Goal: Information Seeking & Learning: Find contact information

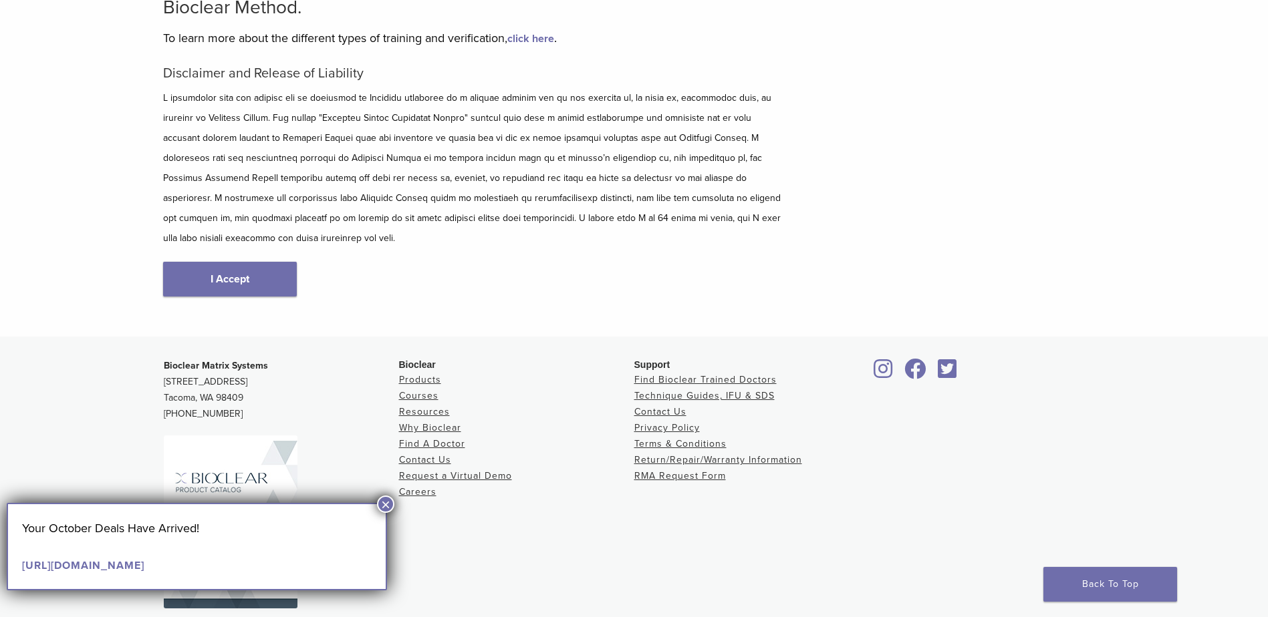
scroll to position [157, 0]
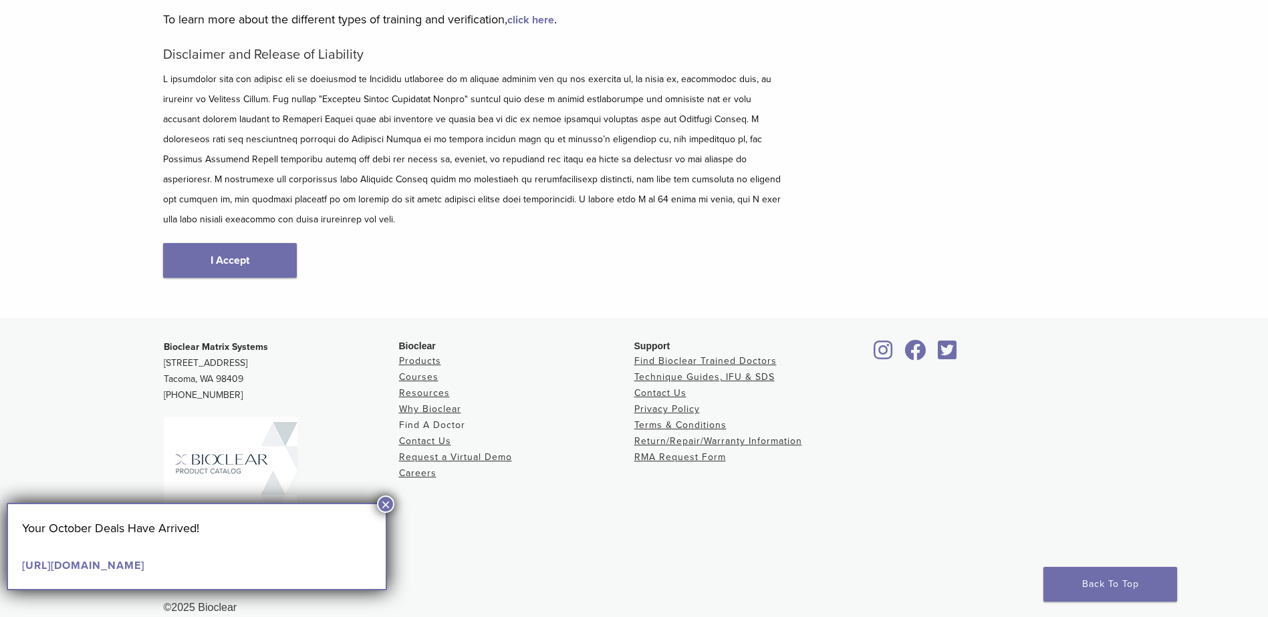
click at [460, 420] on link "Find A Doctor" at bounding box center [432, 425] width 66 height 11
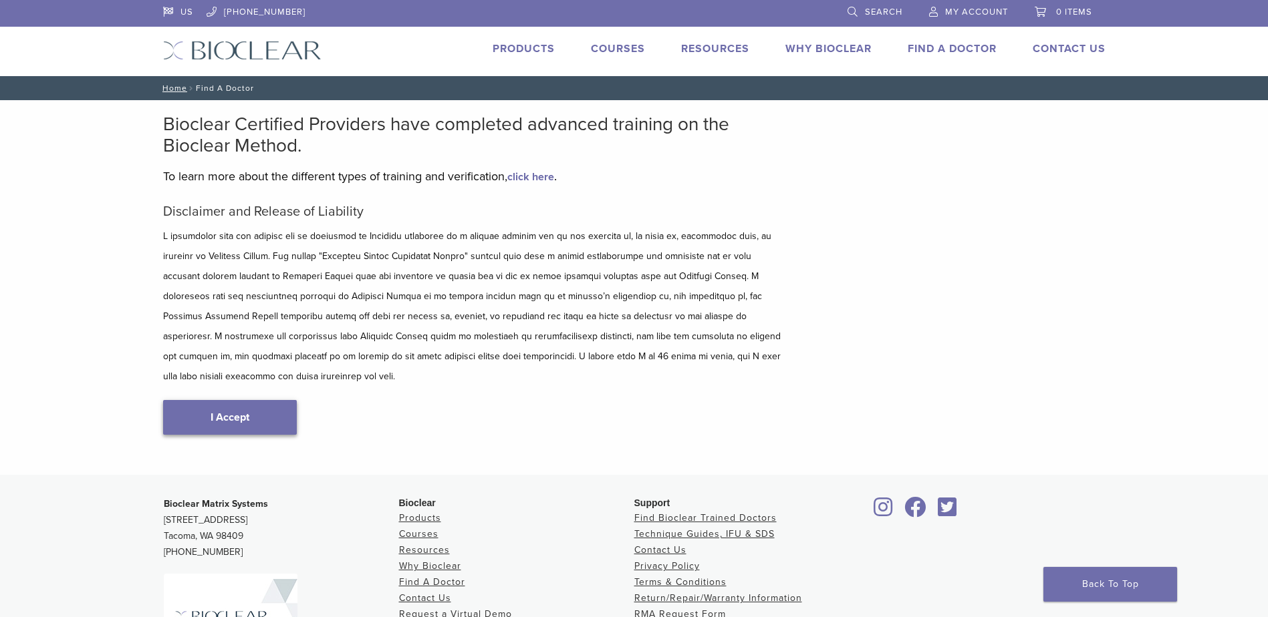
click at [266, 400] on link "I Accept" at bounding box center [230, 417] width 134 height 35
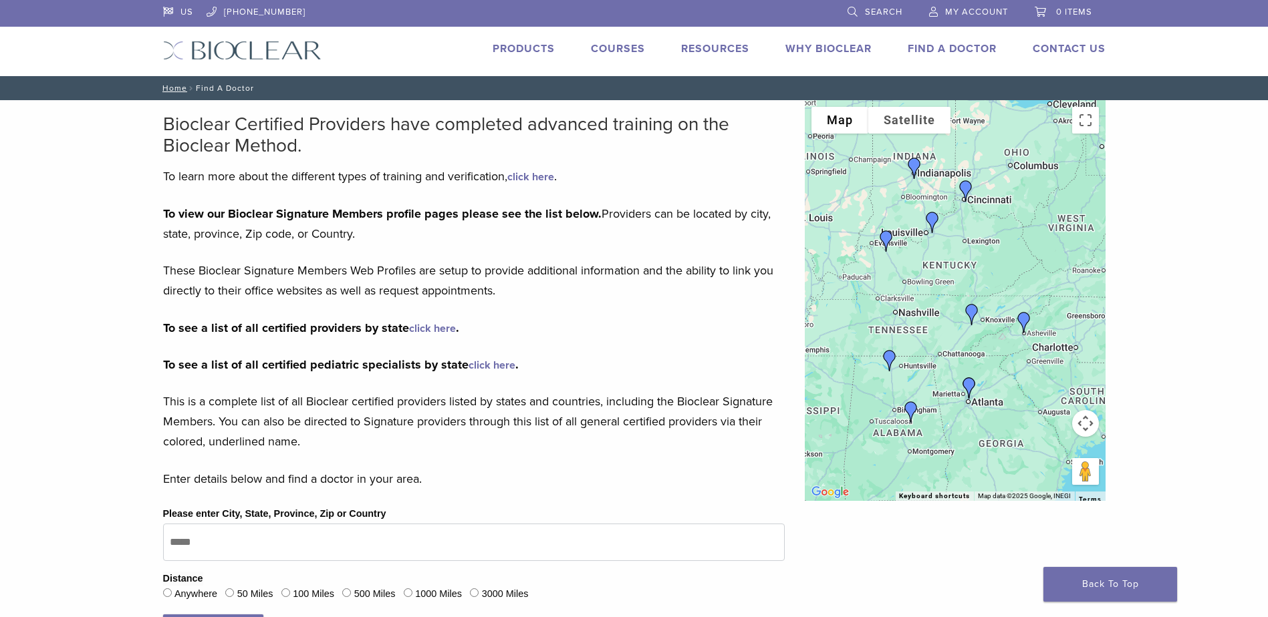
click at [970, 314] on img "Dr. Jeffrey Beeler" at bounding box center [972, 315] width 32 height 32
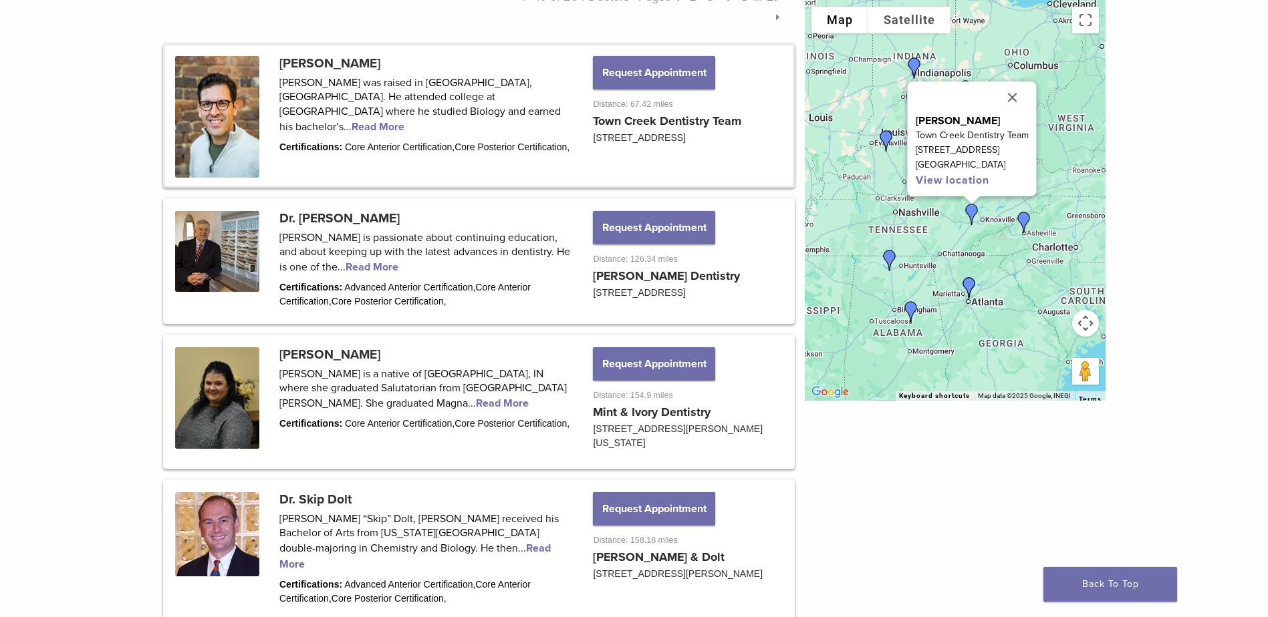
scroll to position [734, 0]
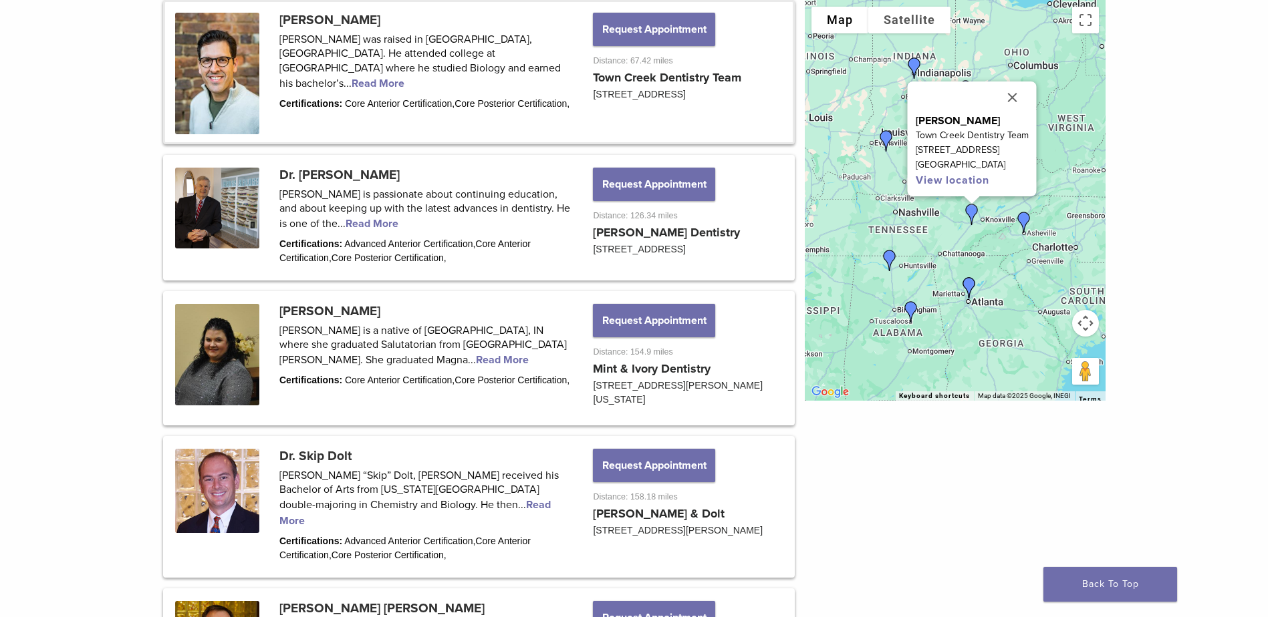
click at [364, 72] on link at bounding box center [478, 72] width 627 height 140
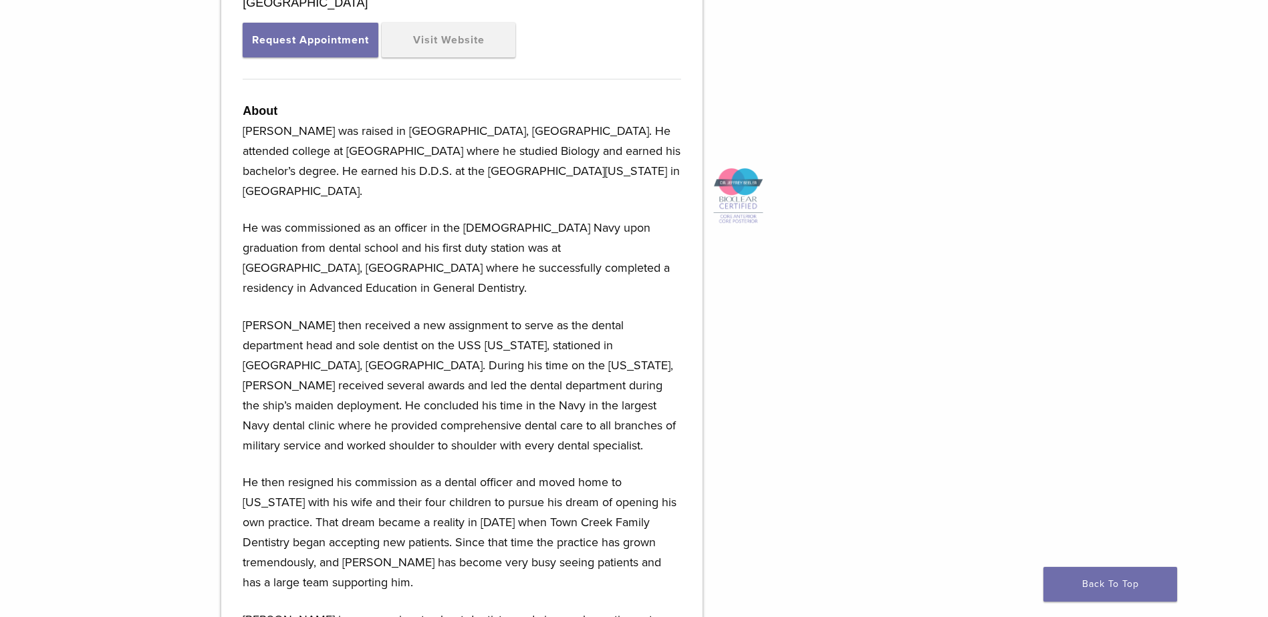
scroll to position [535, 0]
click at [458, 26] on link "Visit Website" at bounding box center [449, 38] width 134 height 35
click at [891, 615] on div at bounding box center [873, 446] width 343 height 1075
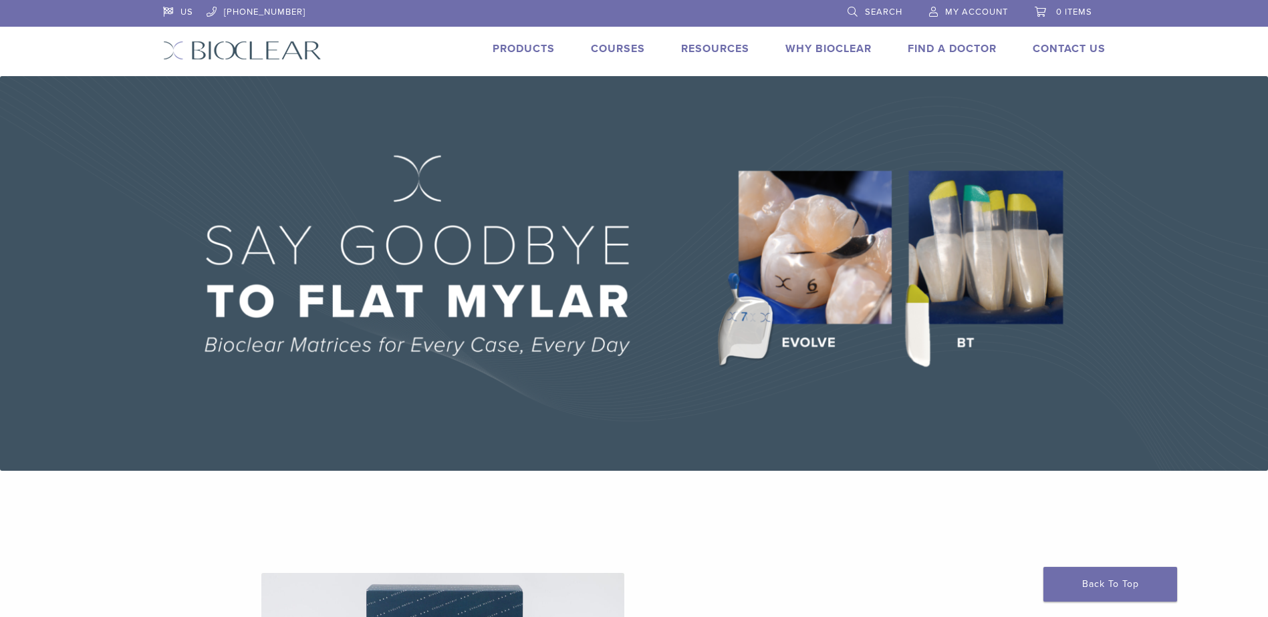
click at [923, 49] on link "Find A Doctor" at bounding box center [951, 48] width 89 height 13
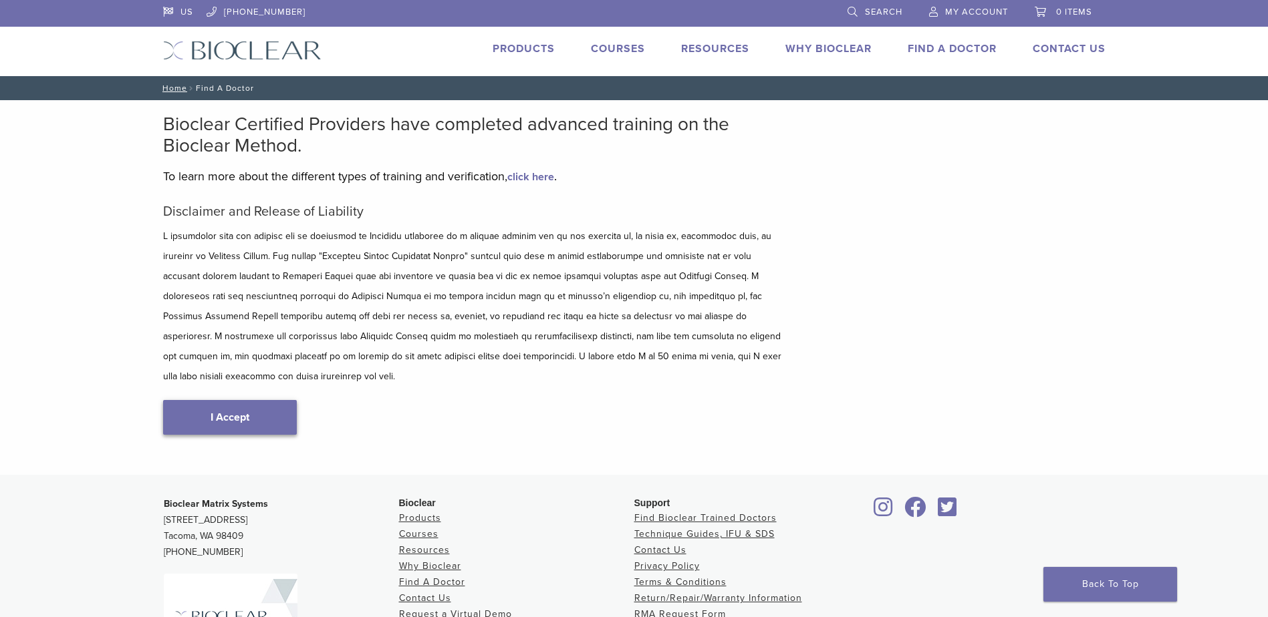
click at [212, 401] on link "I Accept" at bounding box center [230, 417] width 134 height 35
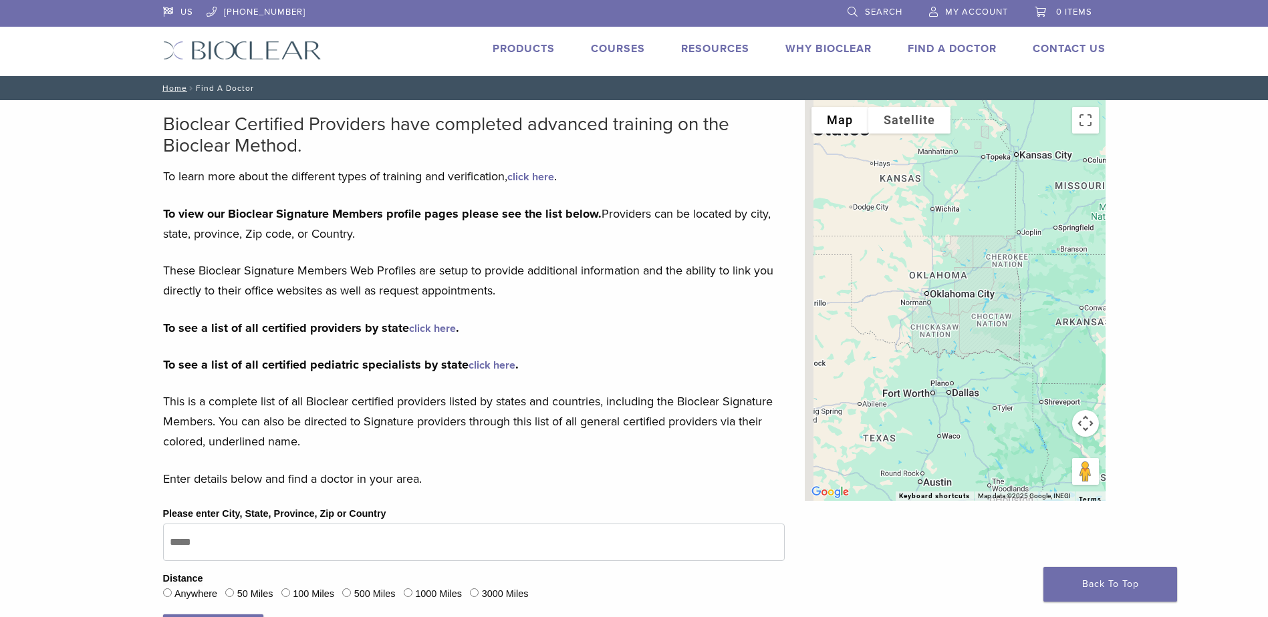
drag, startPoint x: 841, startPoint y: 289, endPoint x: 1183, endPoint y: 249, distance: 345.2
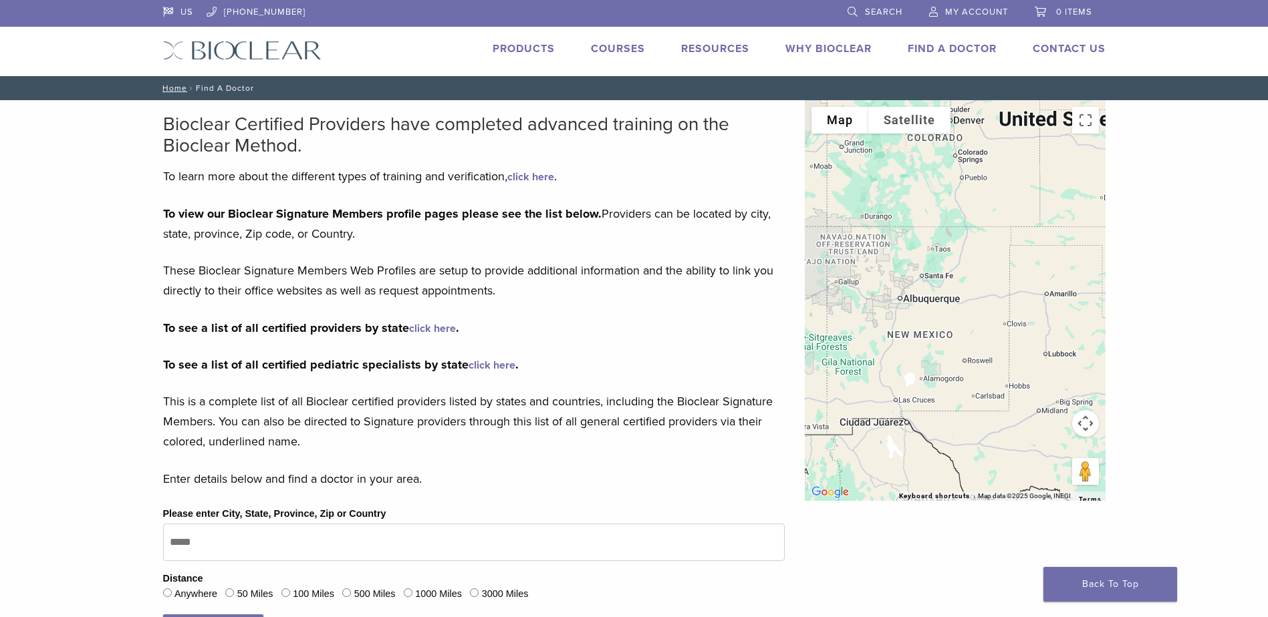
drag, startPoint x: 924, startPoint y: 260, endPoint x: 1151, endPoint y: 257, distance: 227.2
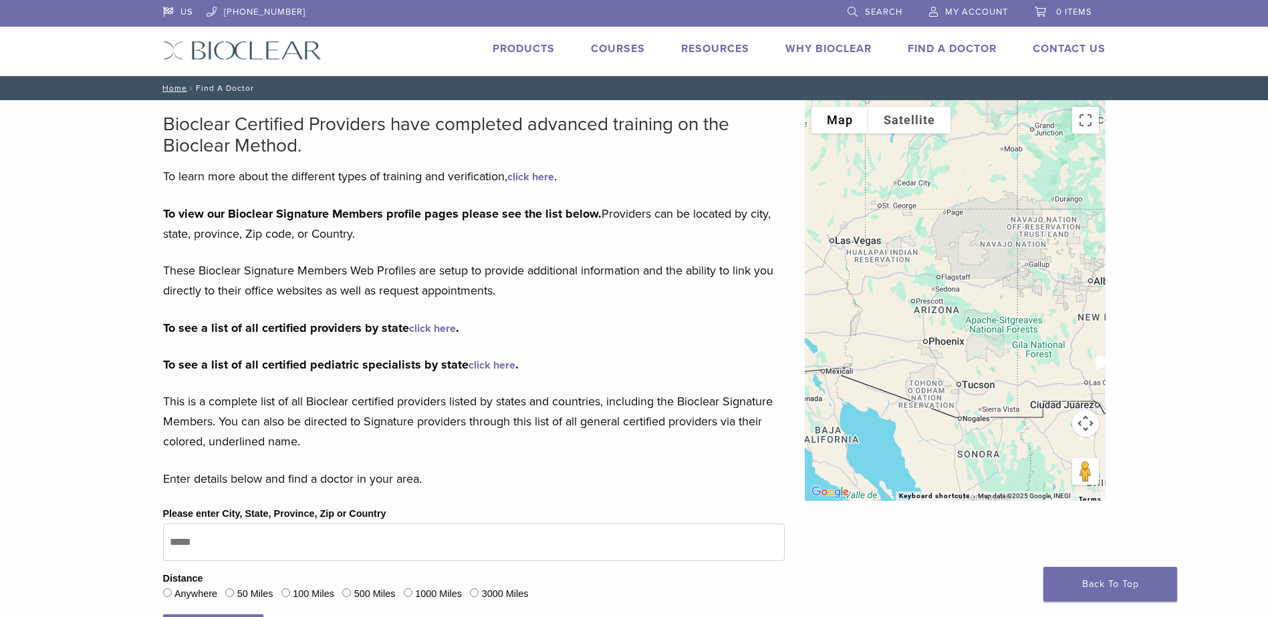
drag, startPoint x: 904, startPoint y: 297, endPoint x: 1097, endPoint y: 279, distance: 193.2
click at [1097, 279] on div at bounding box center [955, 300] width 301 height 401
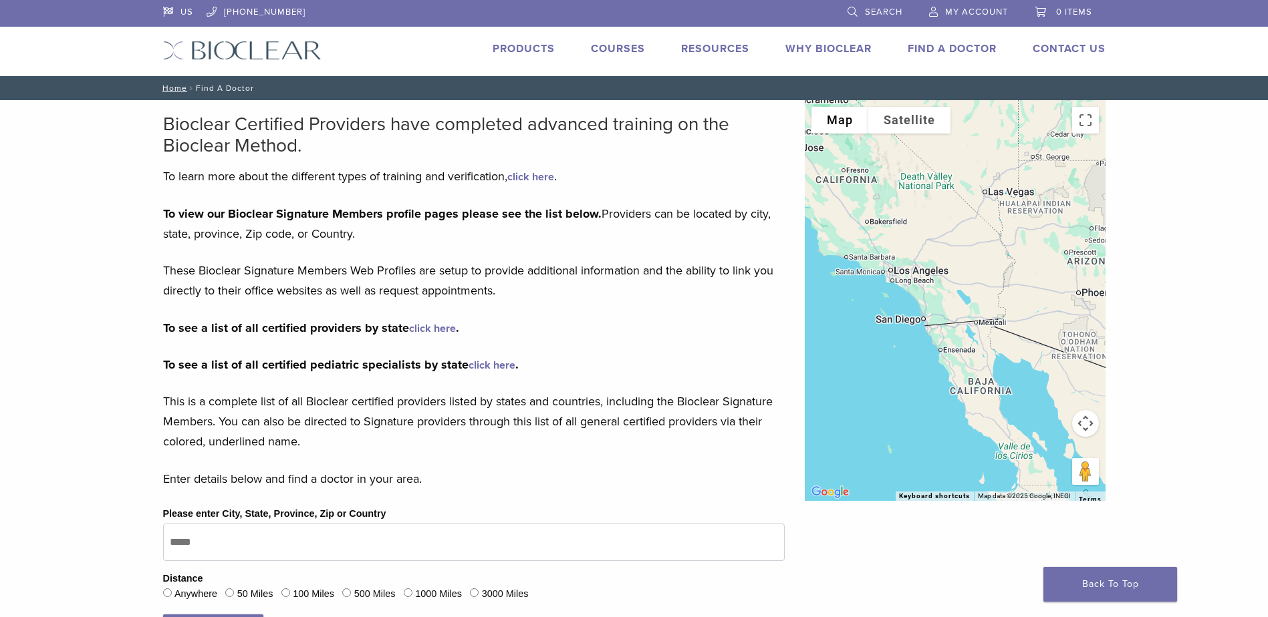
drag, startPoint x: 914, startPoint y: 293, endPoint x: 1085, endPoint y: 239, distance: 179.2
click at [1085, 239] on div at bounding box center [955, 300] width 301 height 401
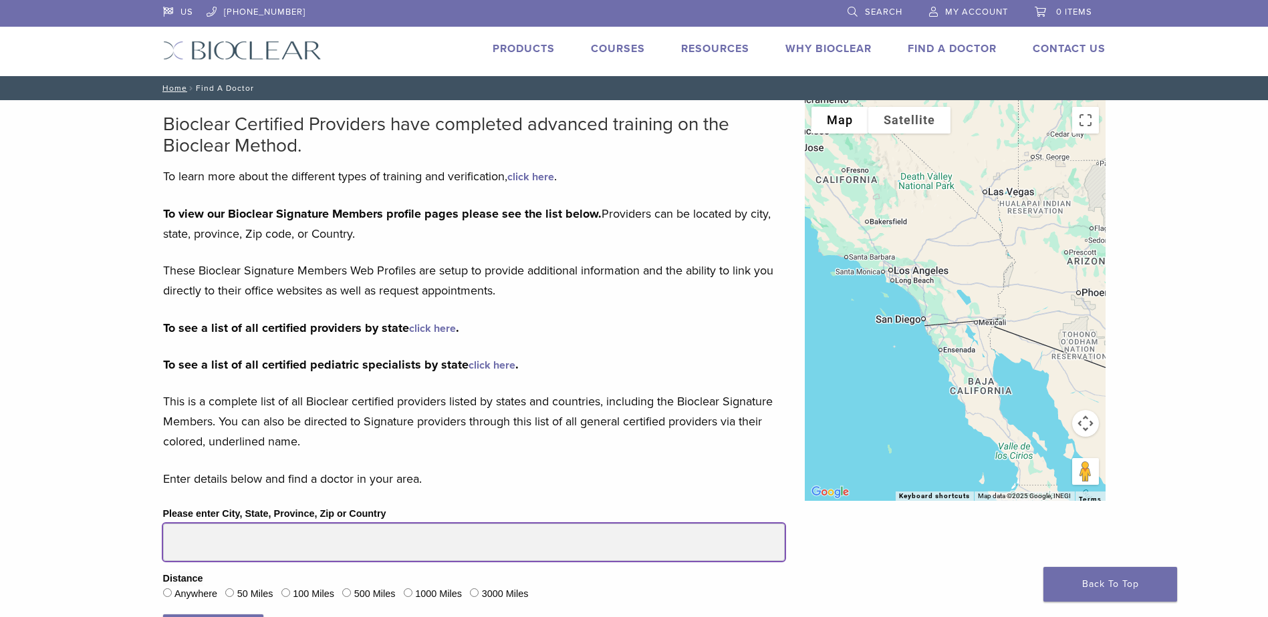
click at [256, 531] on input "Please enter City, State, Province, Zip or Country" at bounding box center [473, 542] width 621 height 37
type input "*****"
